Goal: Complete application form

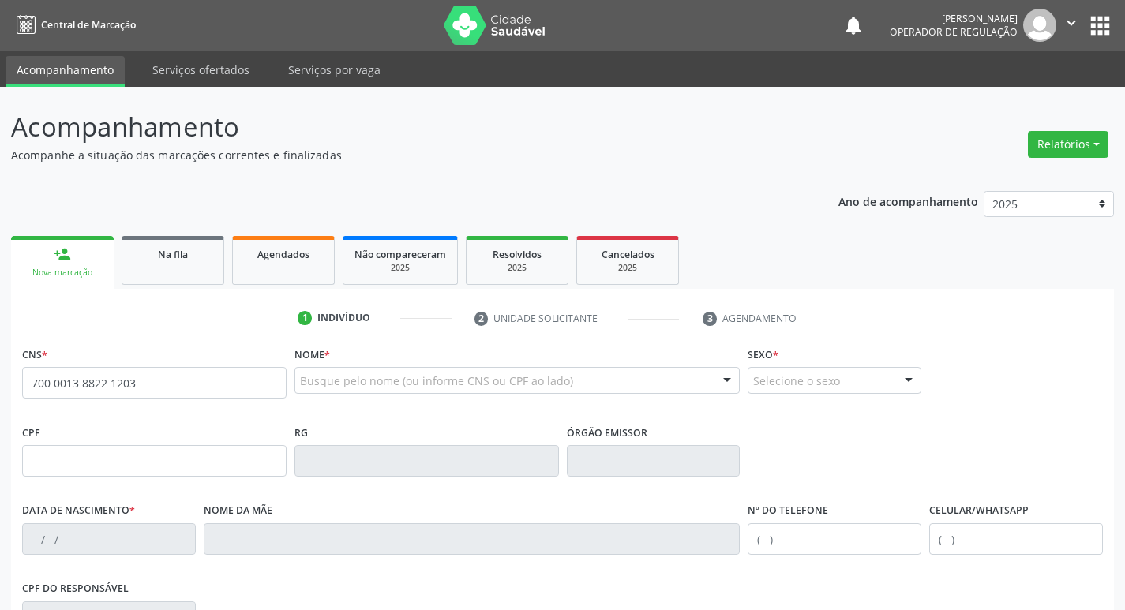
type input "700 0013 8822 1203"
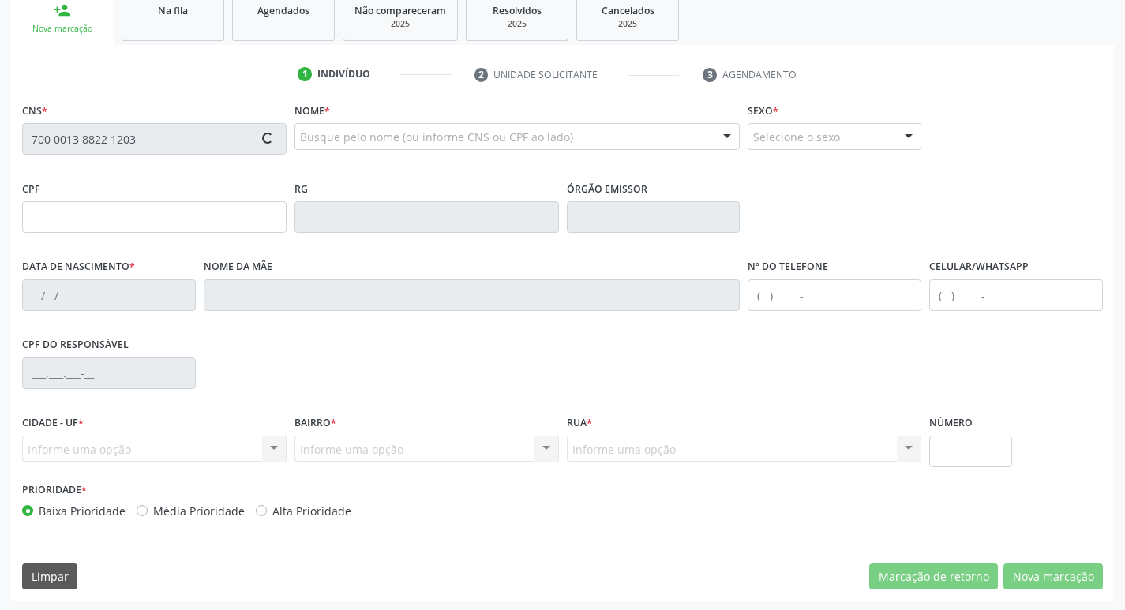
scroll to position [245, 0]
type input "[DATE]"
type input "[PERSON_NAME]"
type input "[PHONE_NUMBER]"
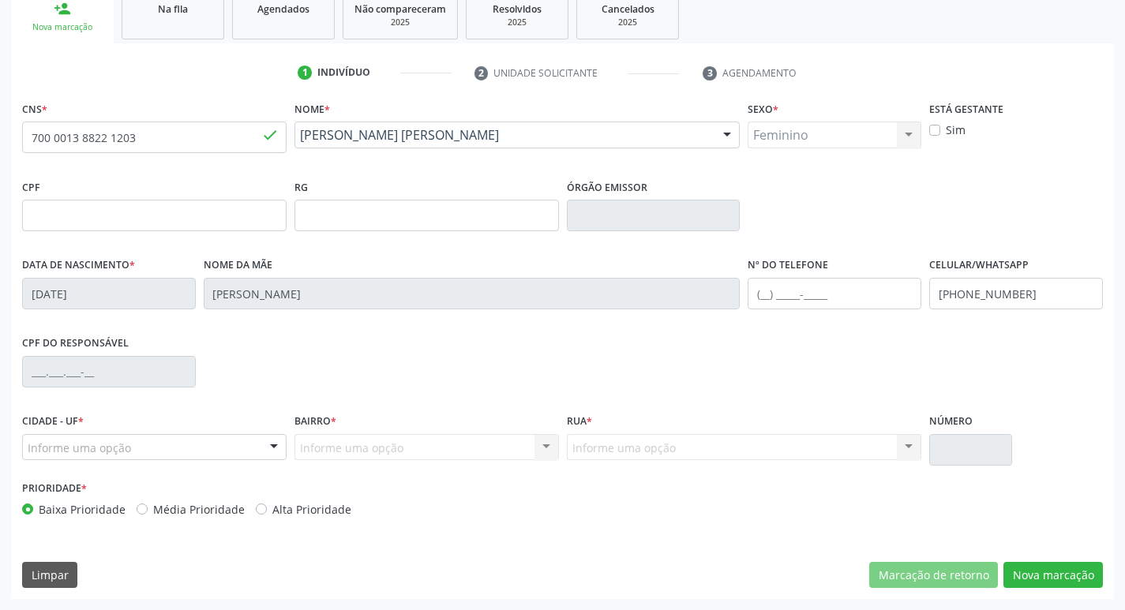
click at [277, 445] on div at bounding box center [274, 448] width 24 height 27
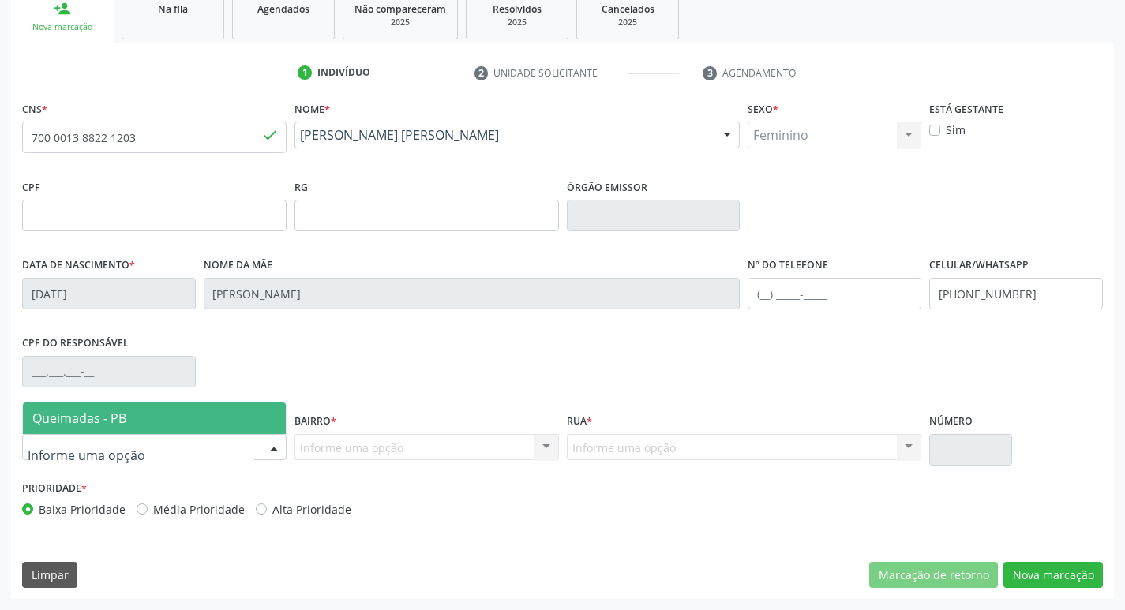
click at [166, 424] on span "Queimadas - PB" at bounding box center [154, 419] width 263 height 32
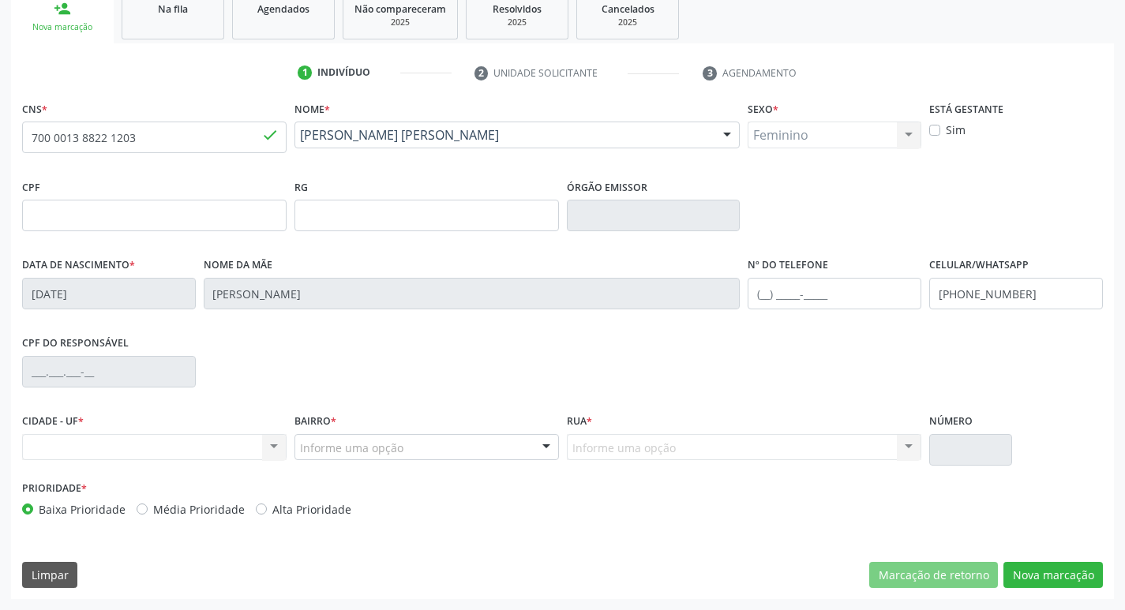
click at [273, 449] on div "Nenhum resultado encontrado para: " " Não há nenhuma opção para ser exibida." at bounding box center [154, 447] width 264 height 27
click at [177, 141] on input "700 0013 8822 1203" at bounding box center [154, 138] width 264 height 32
click at [178, 141] on input "700 0013 8822 1203" at bounding box center [154, 138] width 264 height 32
click at [185, 144] on input "700 0013 8822 1203" at bounding box center [154, 138] width 264 height 32
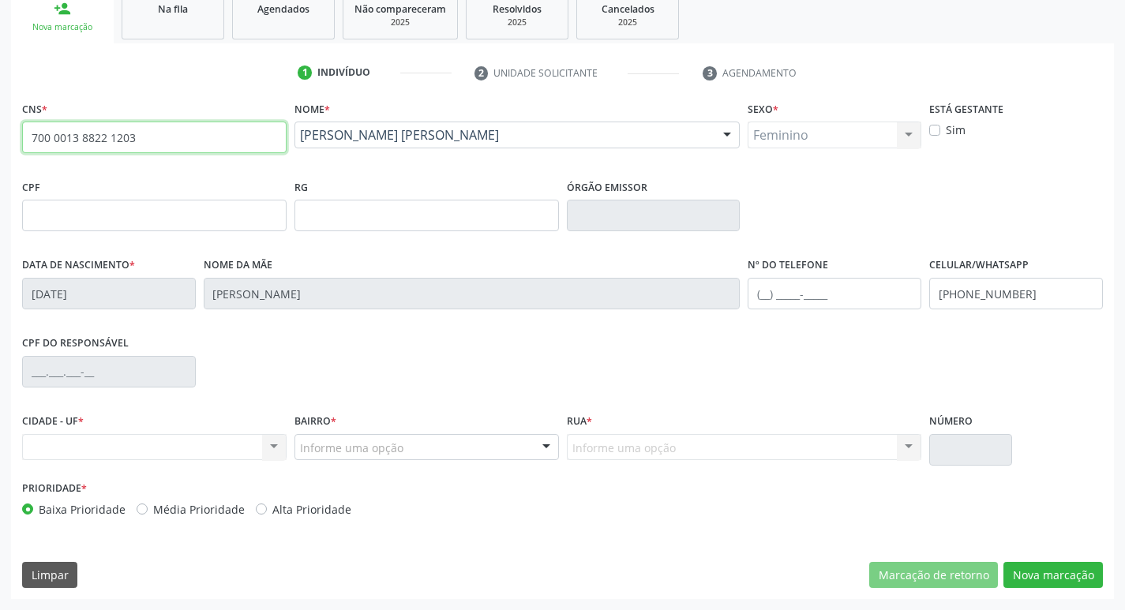
click at [155, 137] on input "700 0013 8822 1203" at bounding box center [154, 138] width 264 height 32
click at [158, 138] on input "700 0013 8822 1203" at bounding box center [154, 138] width 264 height 32
click at [138, 137] on input "700 0013 8822 1203" at bounding box center [154, 138] width 264 height 32
click at [275, 437] on div "Nenhum resultado encontrado para: " " Não há nenhuma opção para ser exibida." at bounding box center [154, 447] width 264 height 27
click at [276, 451] on div "Nenhum resultado encontrado para: " " Não há nenhuma opção para ser exibida." at bounding box center [154, 447] width 264 height 27
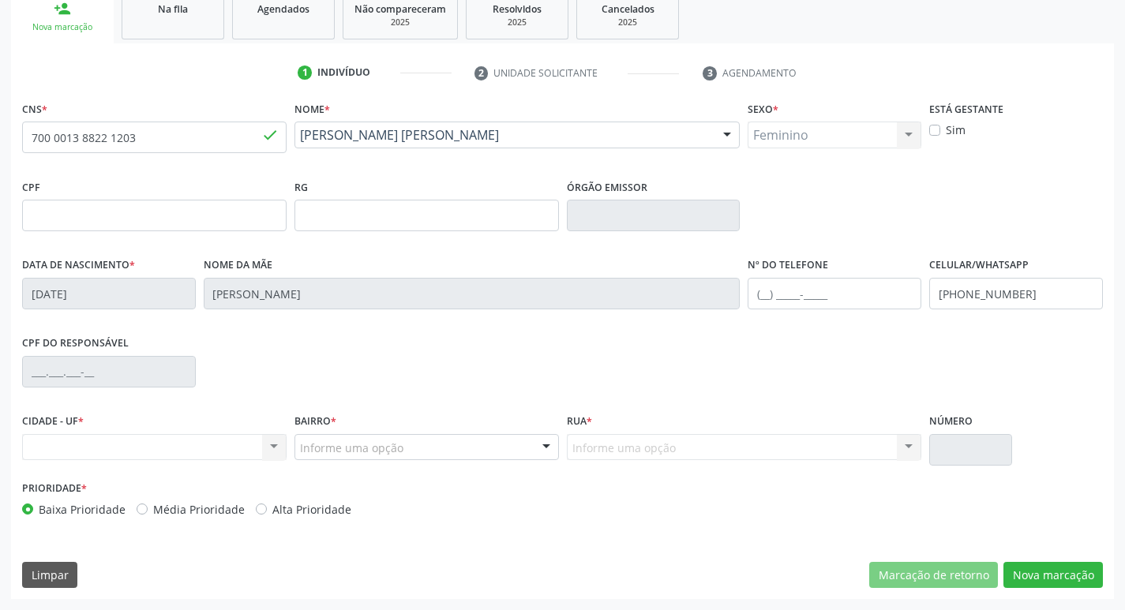
click at [275, 451] on div "Nenhum resultado encontrado para: " " Não há nenhuma opção para ser exibida." at bounding box center [154, 447] width 264 height 27
click at [137, 441] on div "Nenhum resultado encontrado para: " " Não há nenhuma opção para ser exibida." at bounding box center [154, 447] width 264 height 27
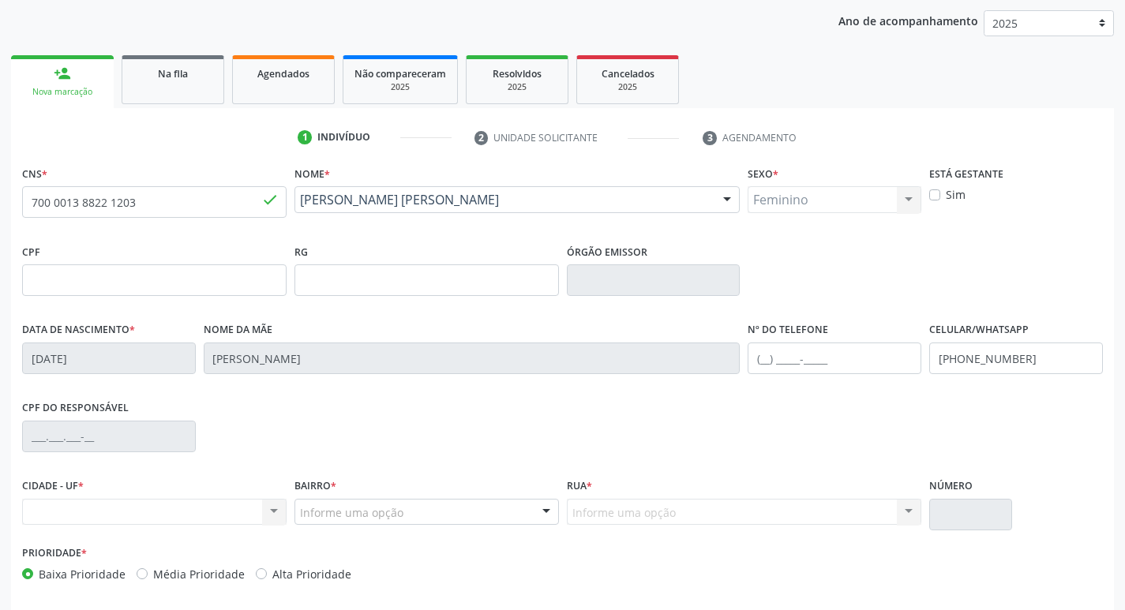
scroll to position [0, 0]
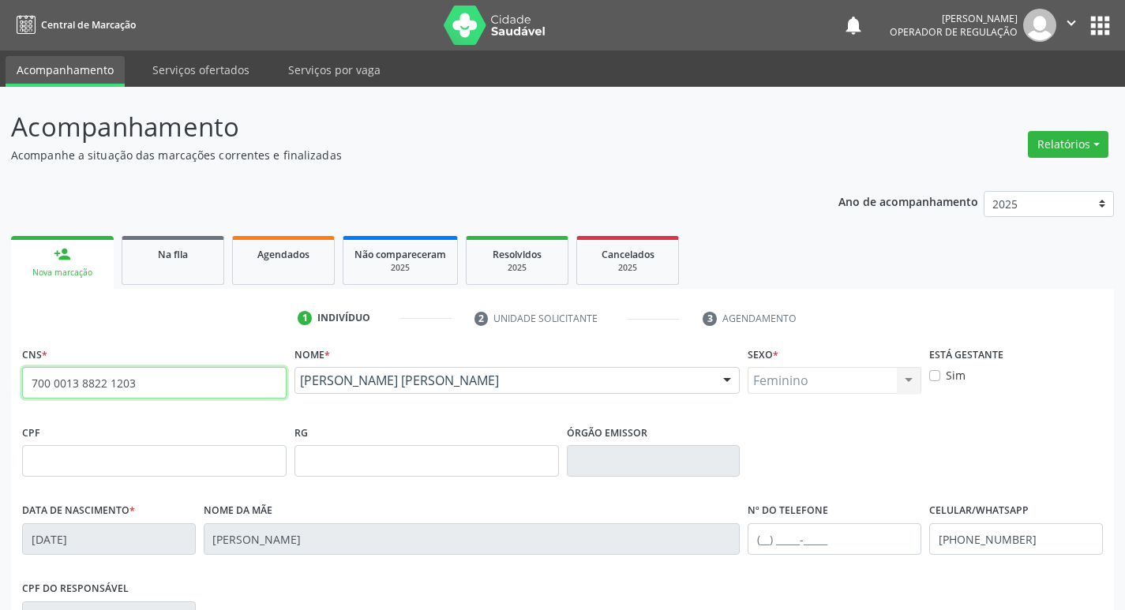
click at [159, 371] on input "700 0013 8822 1203" at bounding box center [154, 383] width 264 height 32
click at [152, 376] on input "700 0013 8822 1203" at bounding box center [154, 383] width 264 height 32
drag, startPoint x: 151, startPoint y: 380, endPoint x: 29, endPoint y: 369, distance: 122.1
click at [21, 363] on div "CNS * 700 0013 8822 1203 done" at bounding box center [154, 382] width 272 height 78
